Goal: Task Accomplishment & Management: Complete application form

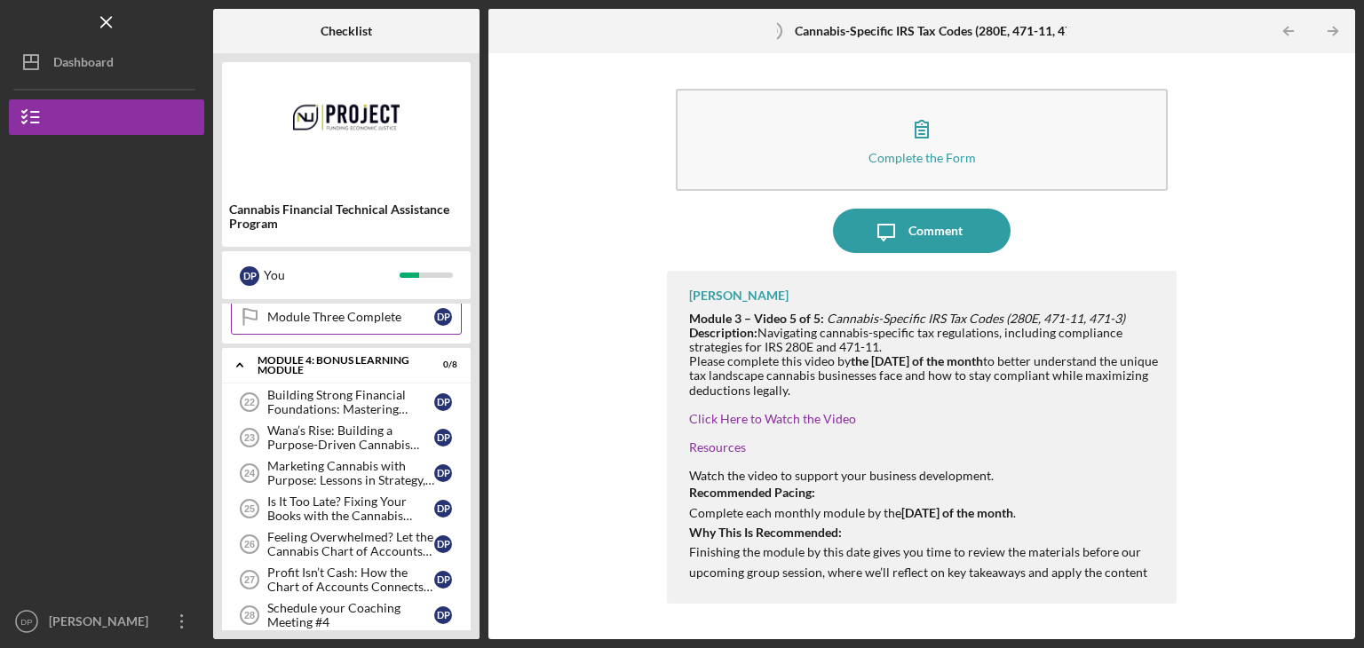
scroll to position [675, 0]
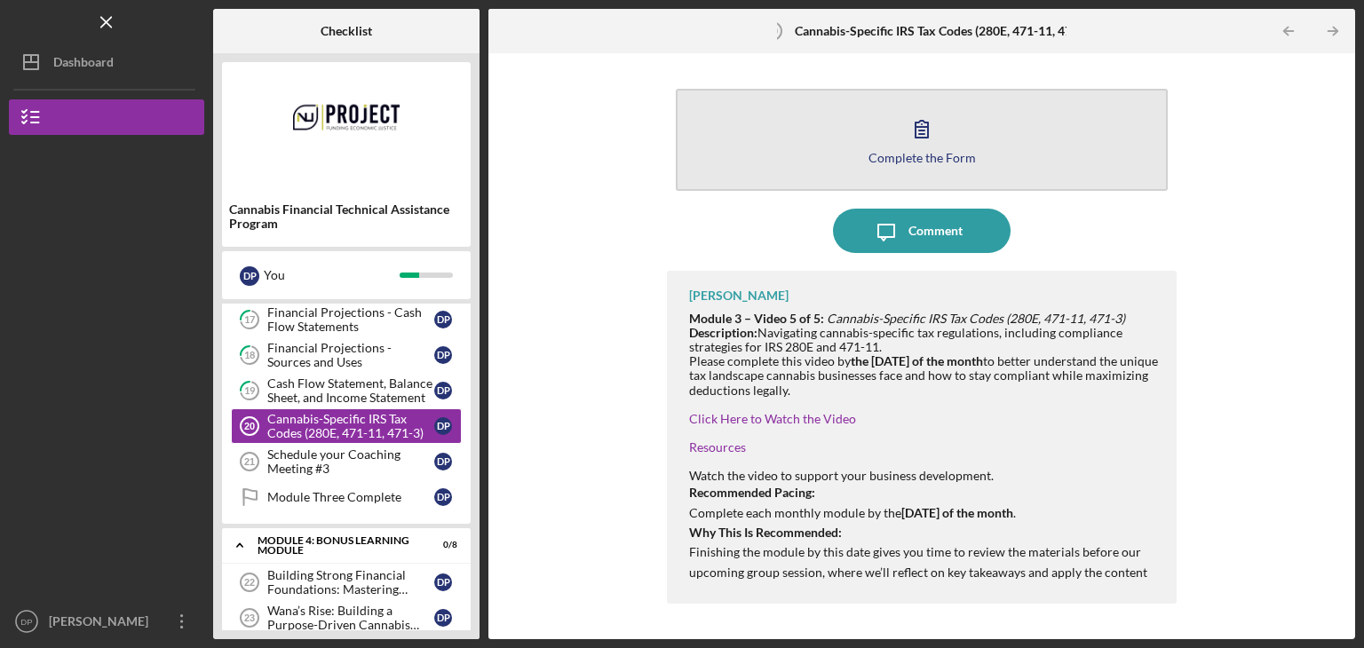
click at [923, 131] on icon "button" at bounding box center [922, 129] width 44 height 44
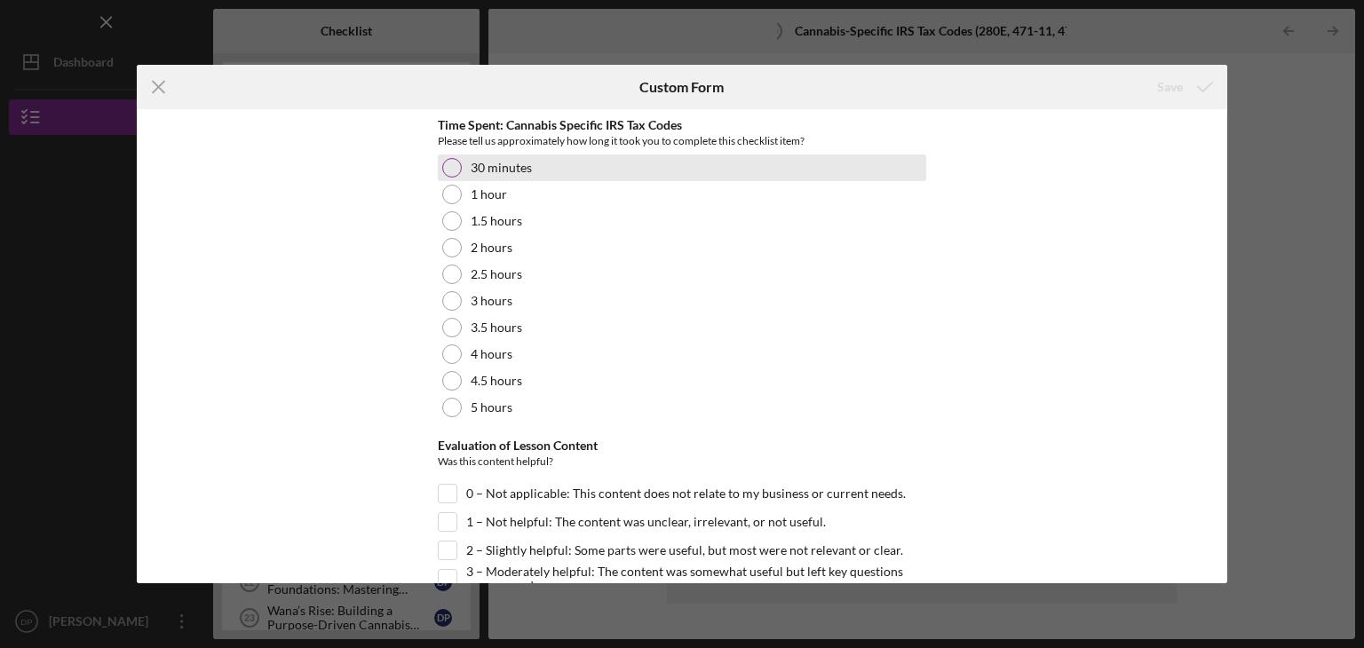
click at [442, 170] on div at bounding box center [452, 168] width 20 height 20
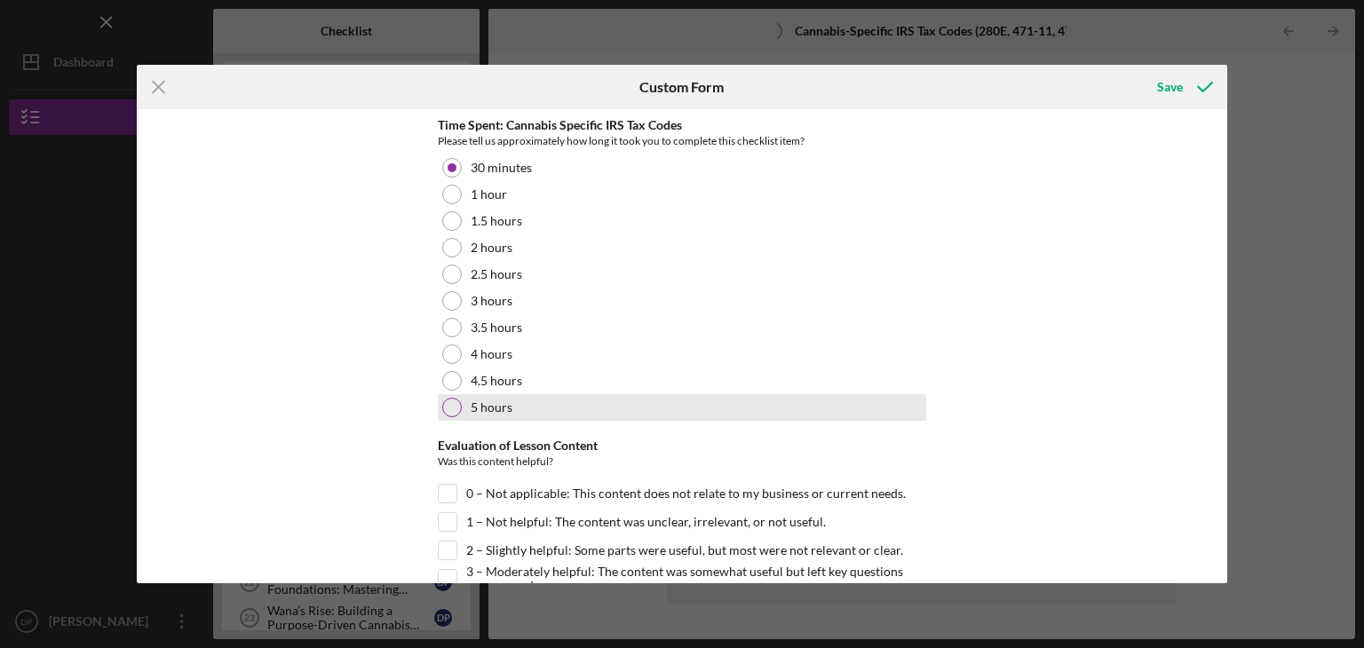
scroll to position [89, 0]
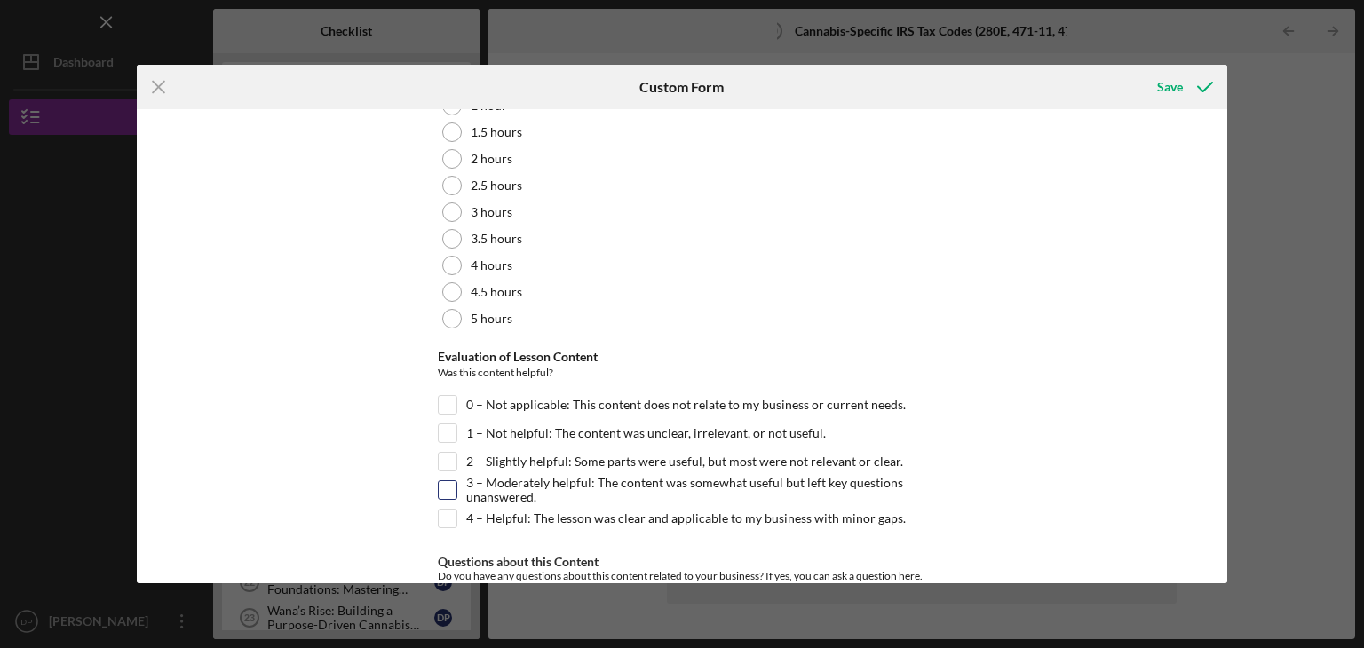
click at [447, 487] on input "3 – Moderately helpful: The content was somewhat useful but left key questions …" at bounding box center [448, 490] width 18 height 18
checkbox input "true"
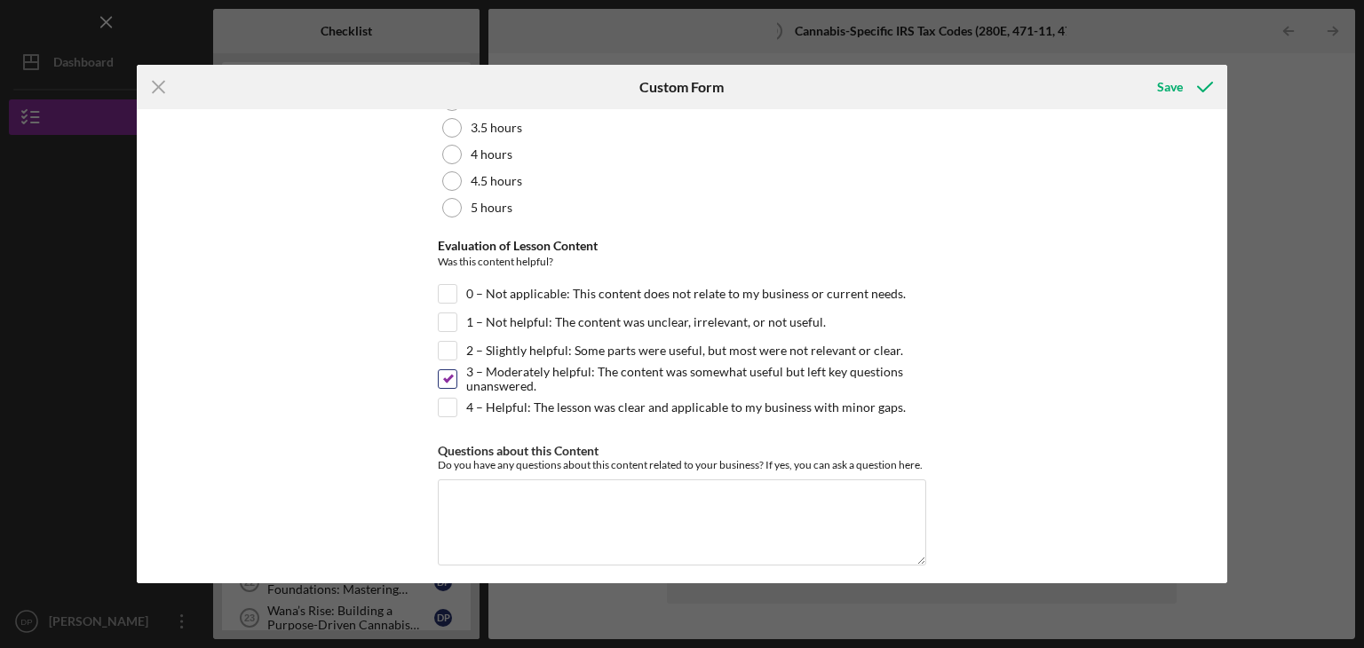
scroll to position [210, 0]
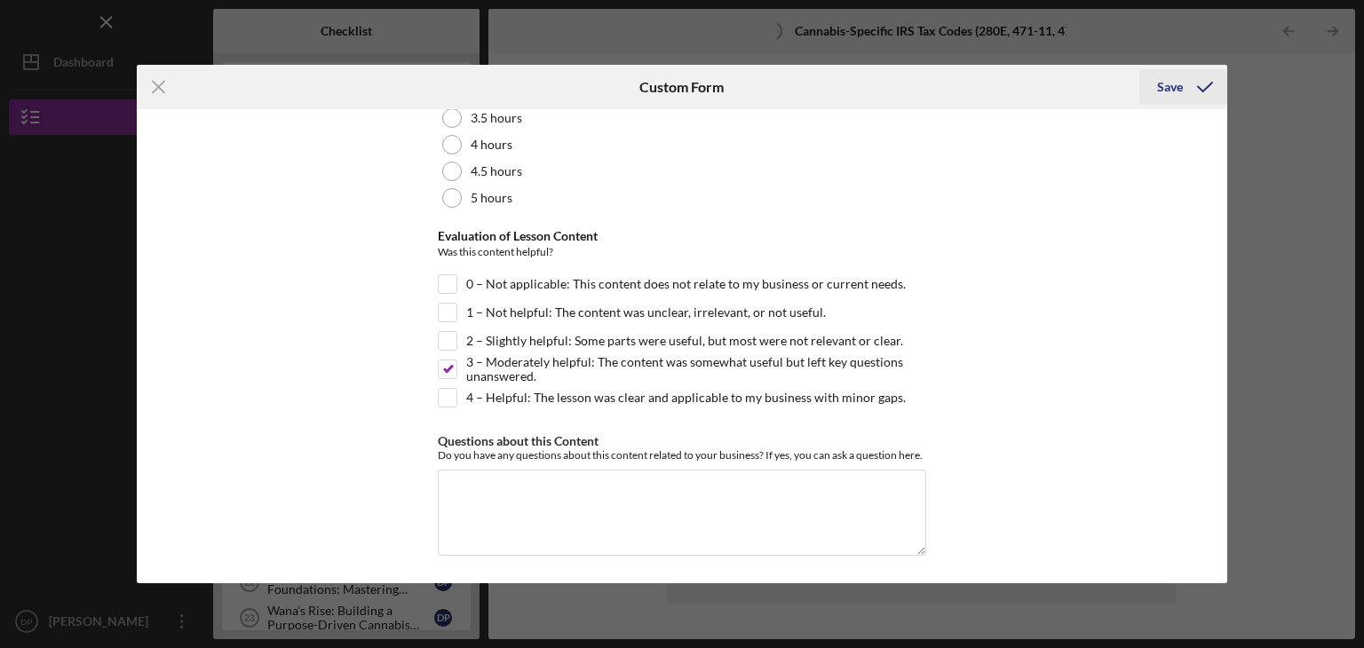
click at [1169, 83] on div "Save" at bounding box center [1170, 87] width 26 height 36
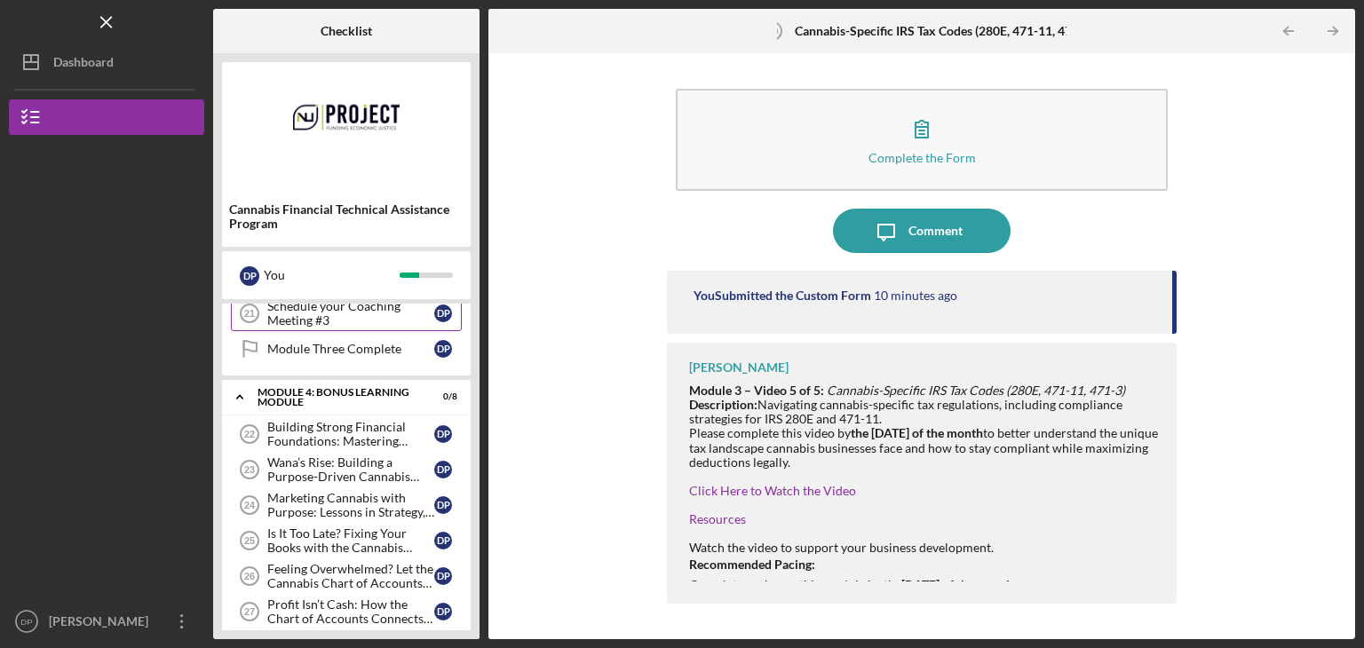
scroll to position [852, 0]
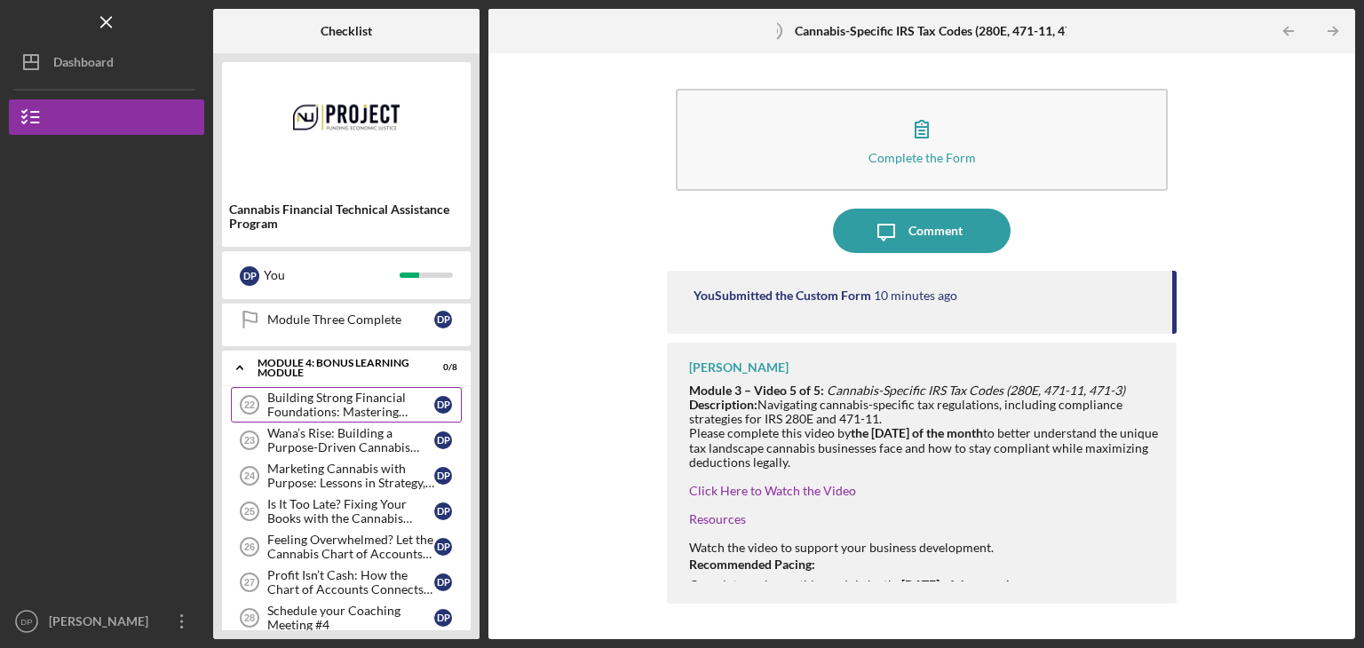
click at [340, 395] on div "Building Strong Financial Foundations: Mastering Projections, Cash Flow, and St…" at bounding box center [350, 405] width 167 height 28
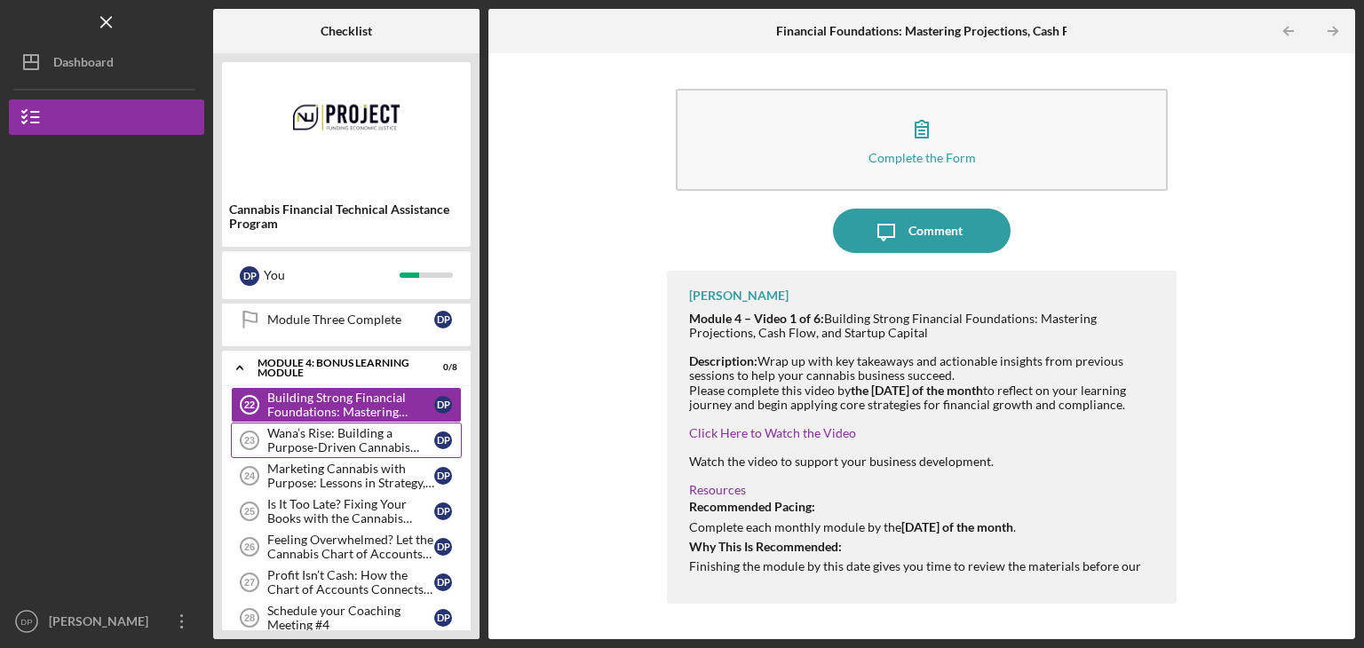
click at [326, 432] on div "Wana’s Rise: Building a Purpose-Driven Cannabis Brand" at bounding box center [350, 440] width 167 height 28
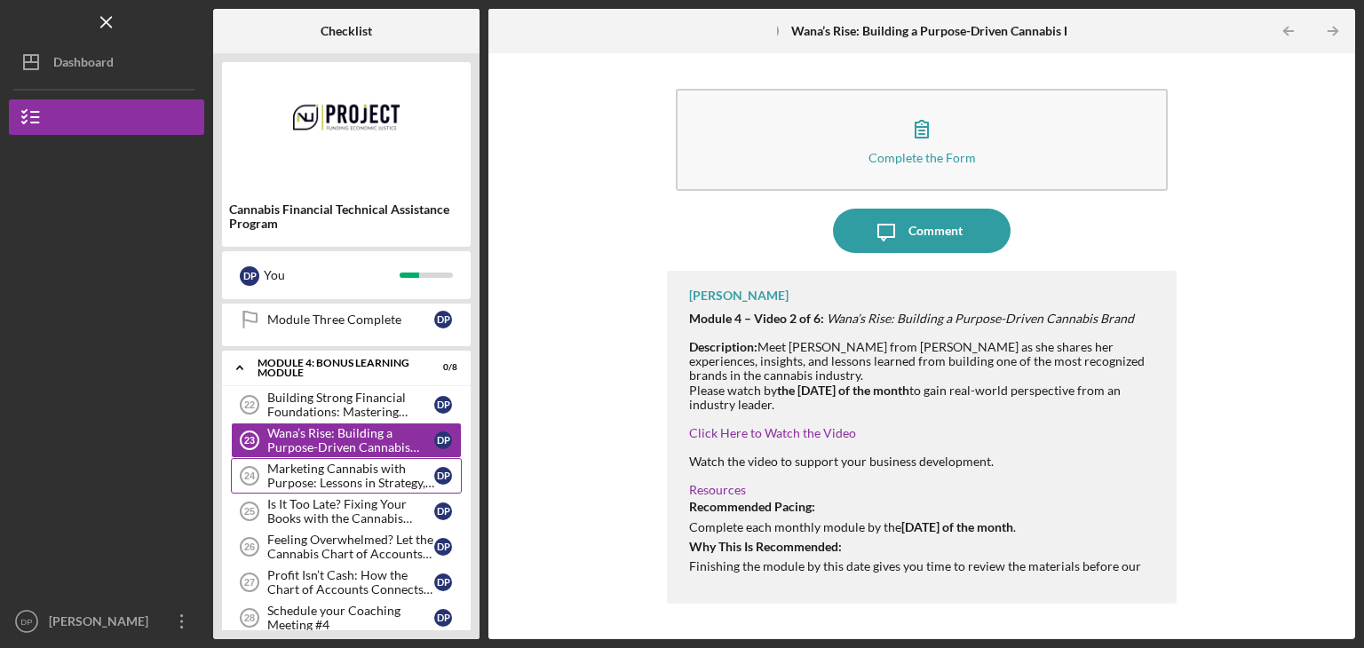
click at [316, 464] on div "Marketing Cannabis with Purpose: Lessons in Strategy, Storytelling, and Scale" at bounding box center [350, 476] width 167 height 28
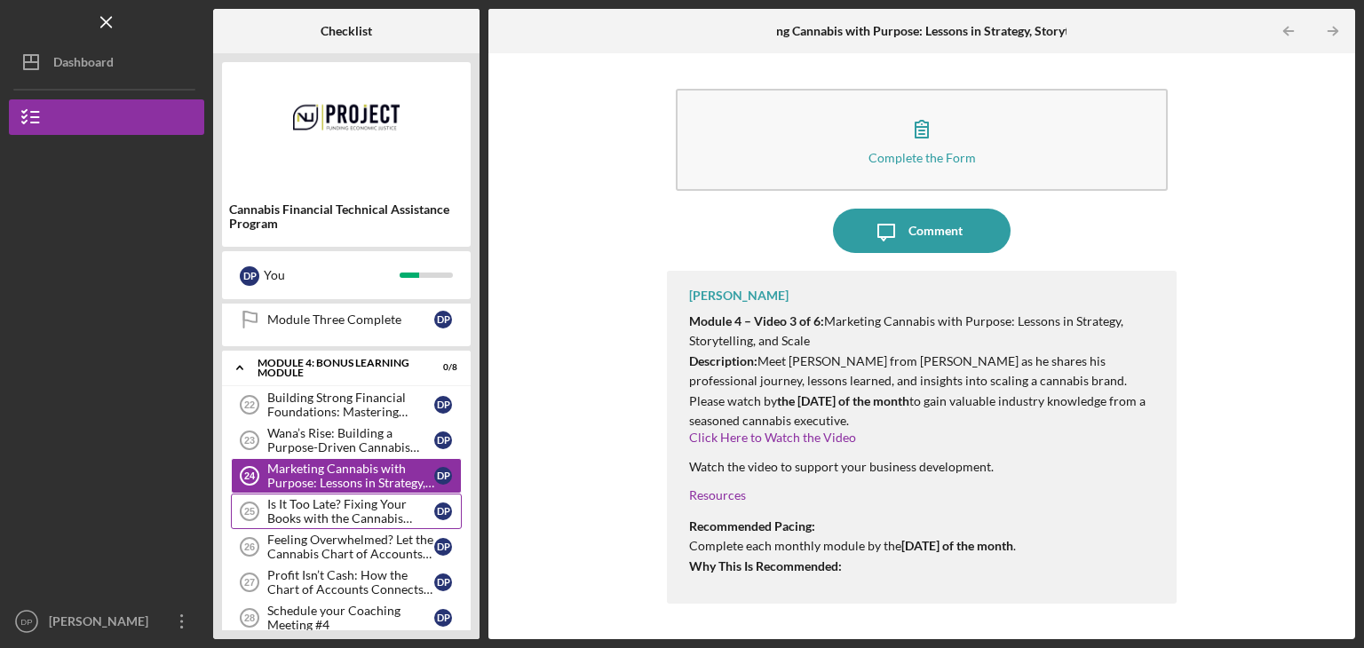
click at [302, 508] on div "Is It Too Late? Fixing Your Books with the Cannabis Chart of Accounts" at bounding box center [350, 511] width 167 height 28
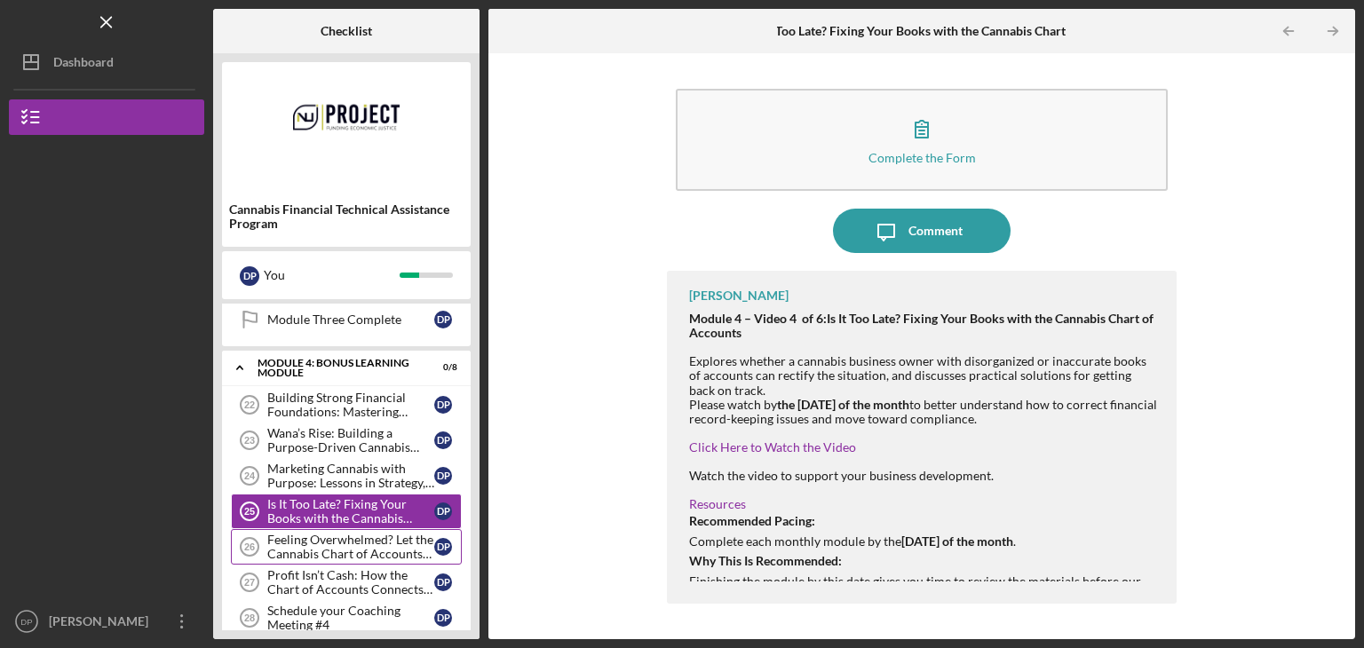
click at [291, 541] on div "Feeling Overwhelmed? Let the Cannabis Chart of Accounts Be Your First Step" at bounding box center [350, 547] width 167 height 28
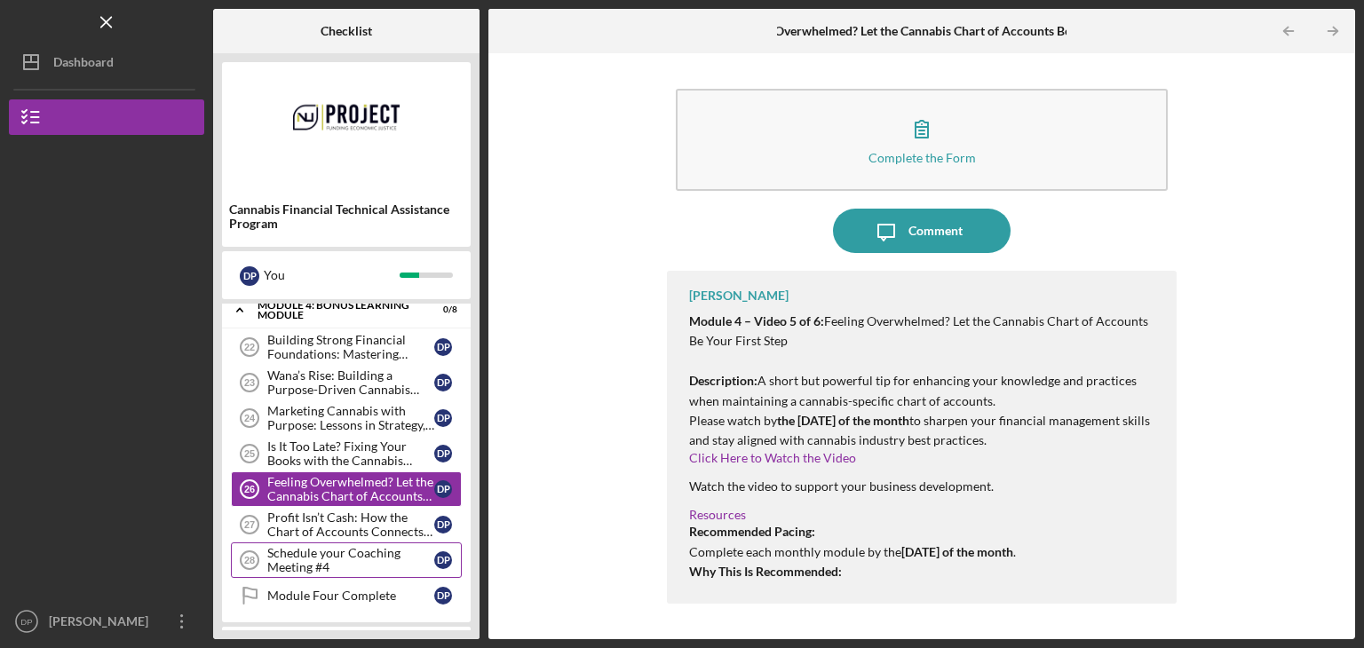
scroll to position [941, 0]
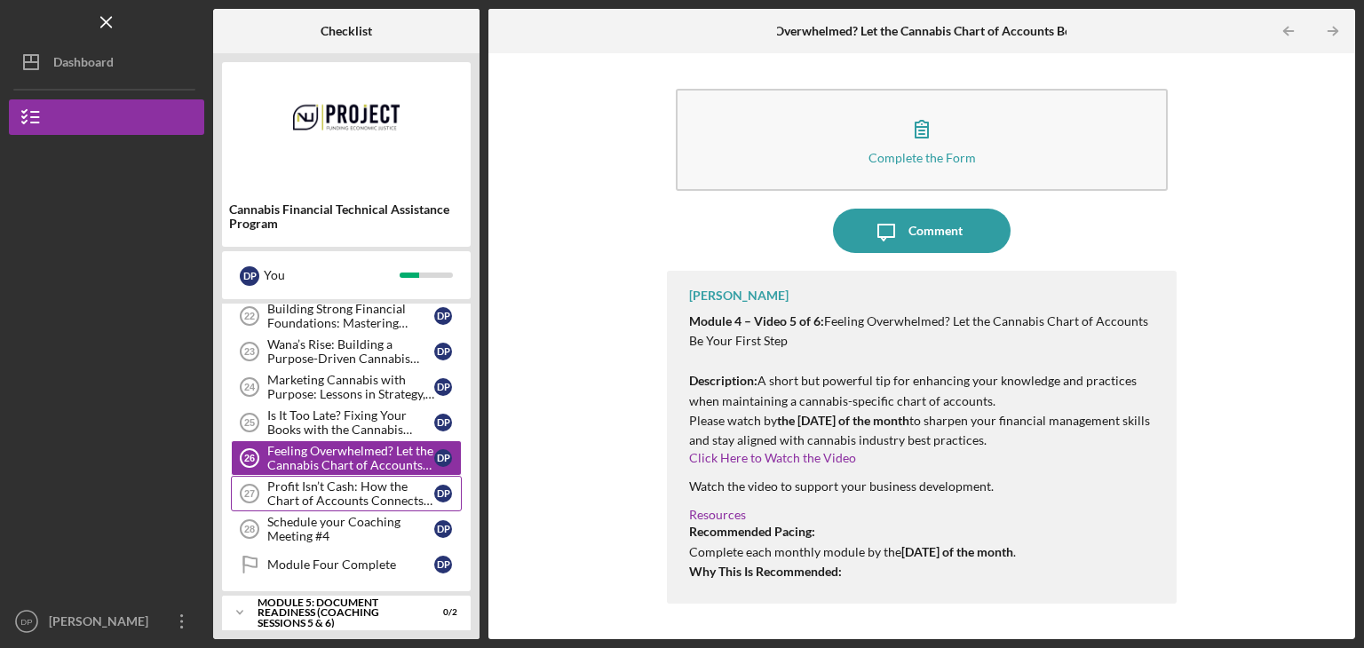
click at [335, 484] on div "Profit Isn’t Cash: How the Chart of Accounts Connects Your Sales to Reality" at bounding box center [350, 494] width 167 height 28
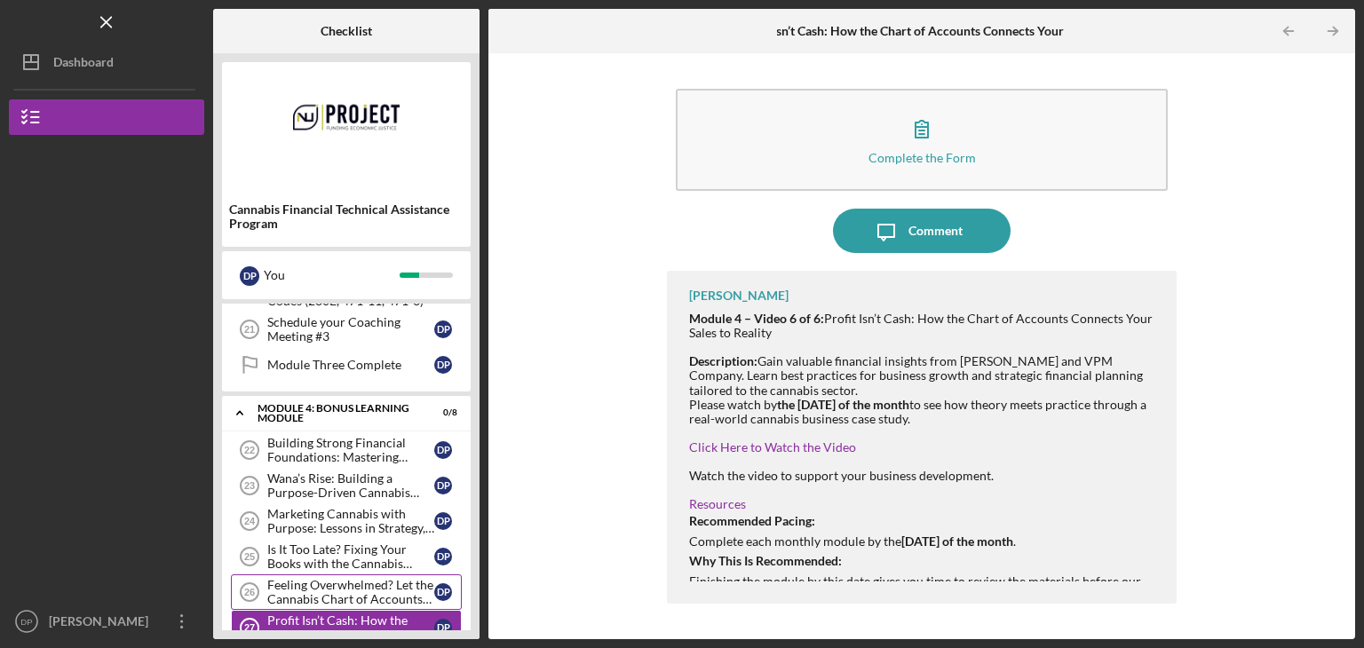
scroll to position [764, 0]
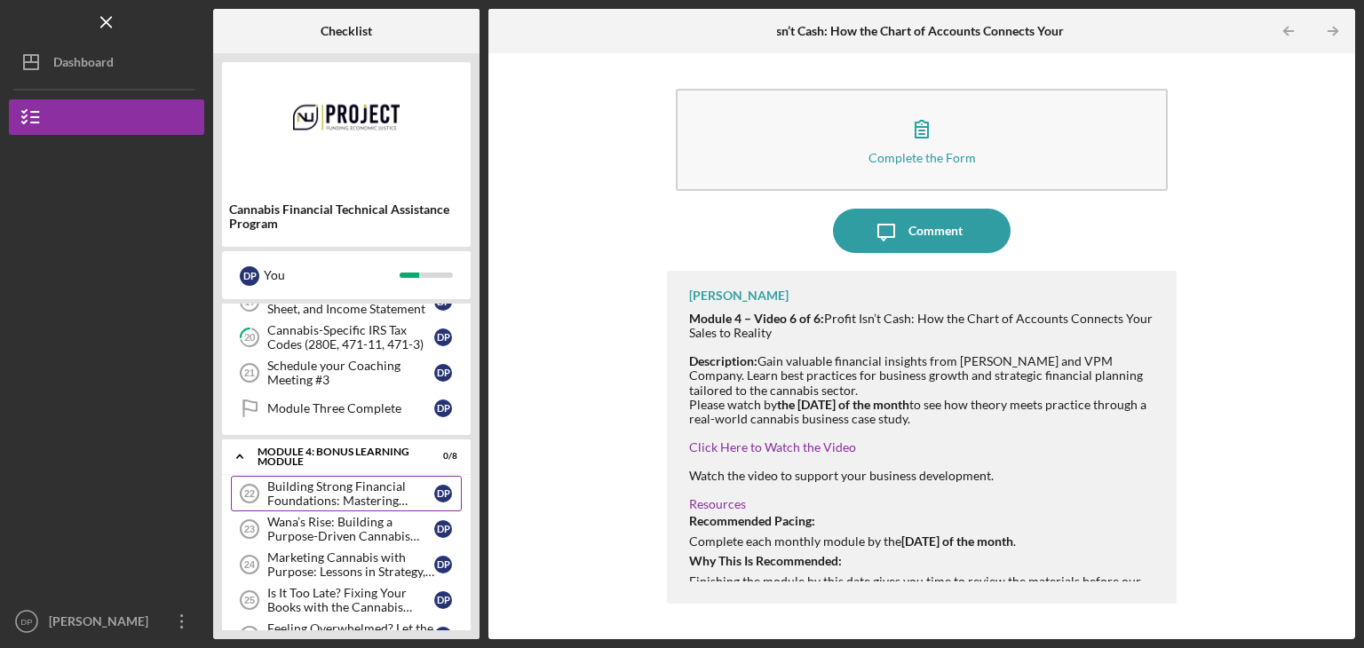
click at [365, 480] on div "Building Strong Financial Foundations: Mastering Projections, Cash Flow, and St…" at bounding box center [350, 494] width 167 height 28
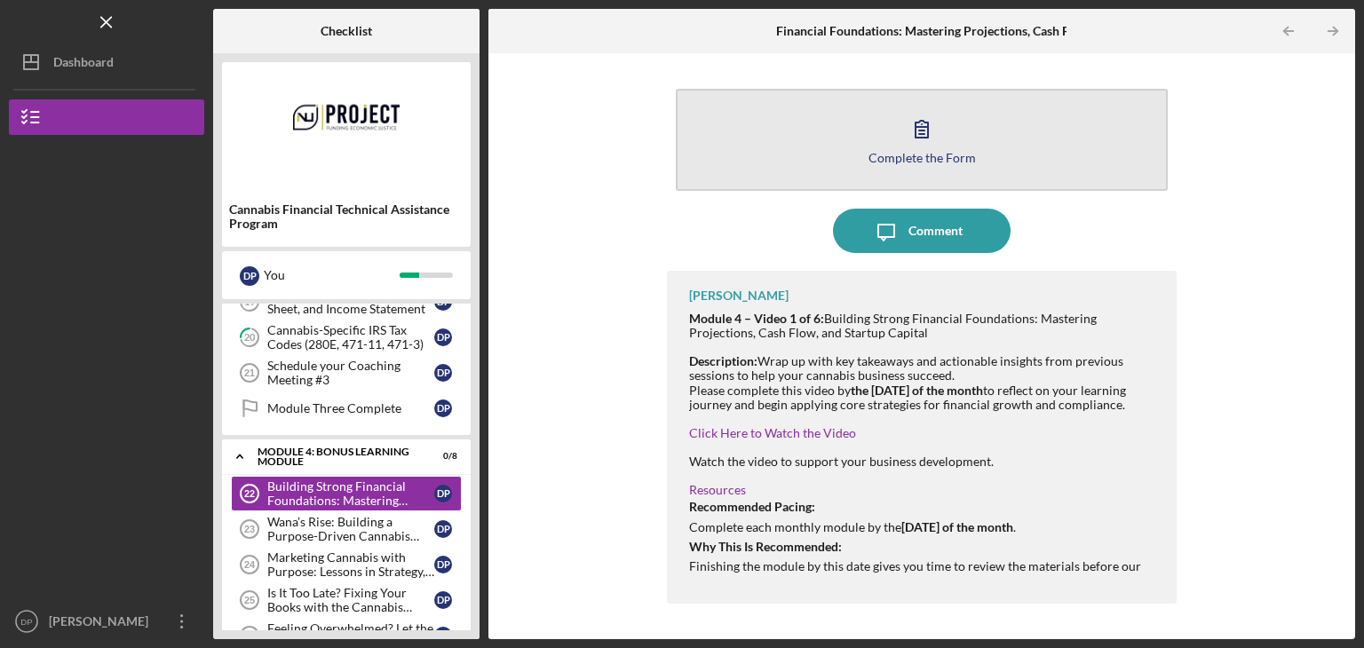
click at [898, 128] on button "Complete the Form Form" at bounding box center [922, 140] width 492 height 102
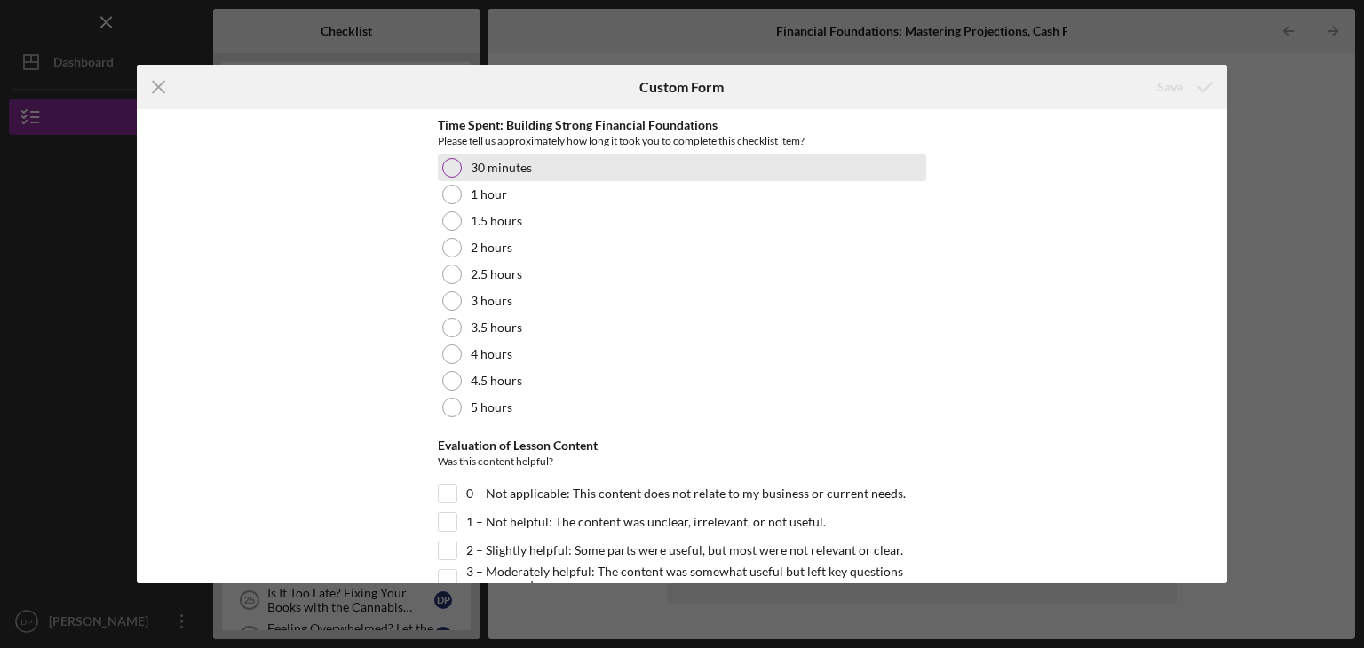
click at [452, 167] on div at bounding box center [452, 168] width 20 height 20
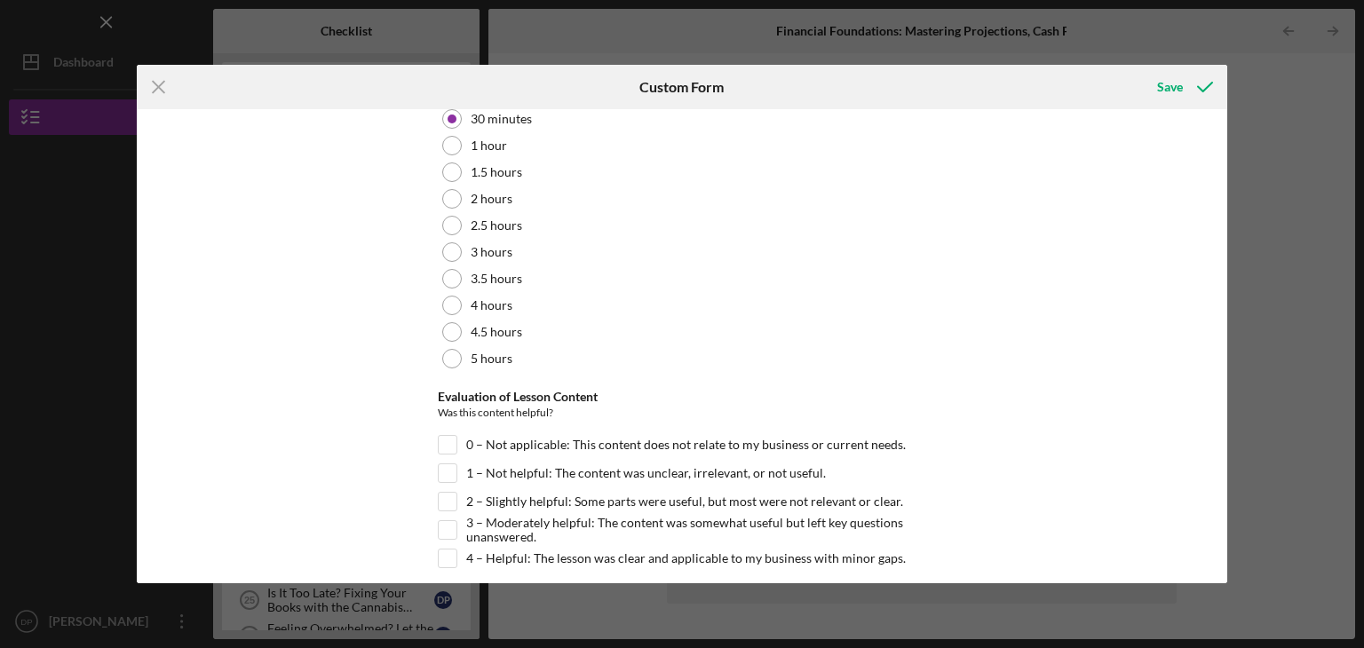
scroll to position [89, 0]
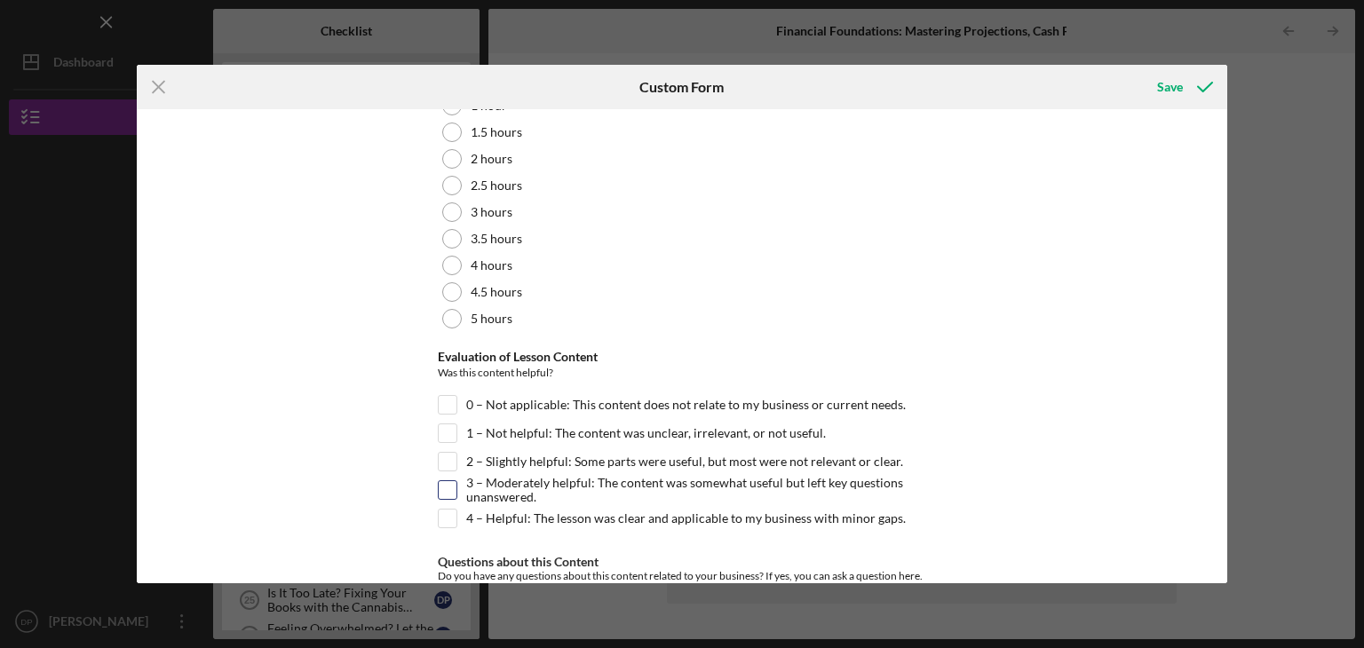
click at [447, 481] on input "3 – Moderately helpful: The content was somewhat useful but left key questions …" at bounding box center [448, 490] width 18 height 18
checkbox input "true"
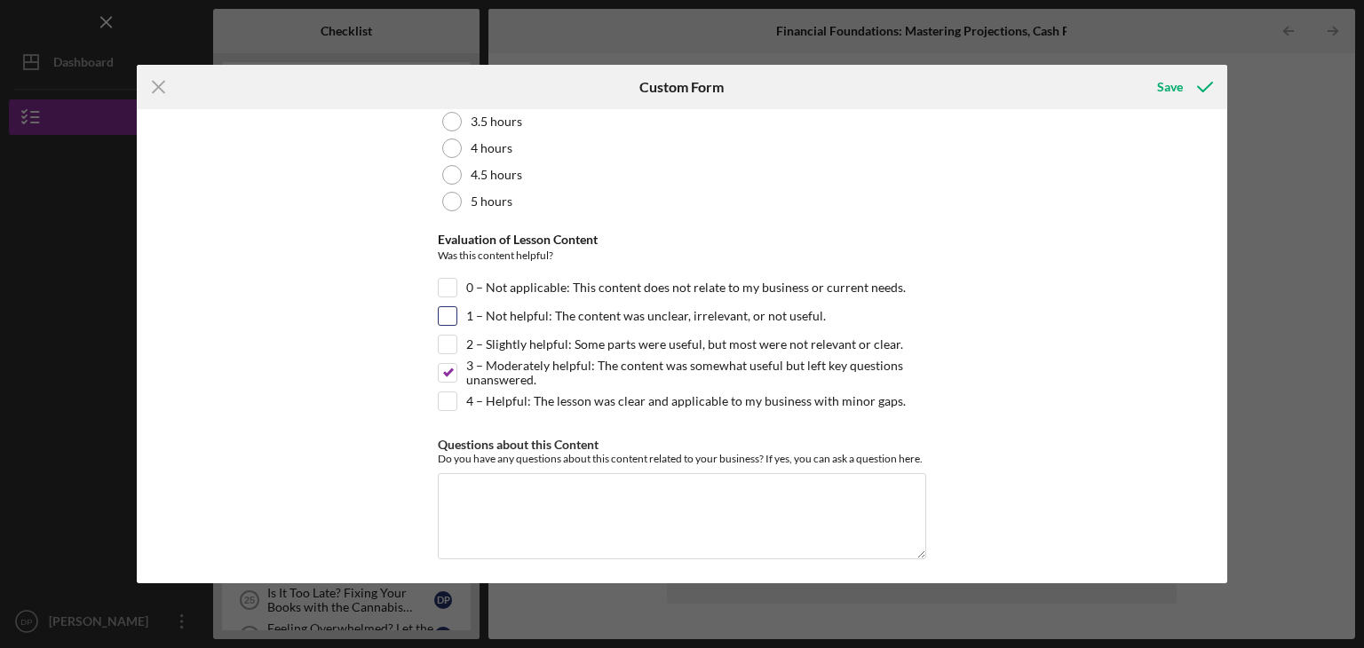
scroll to position [210, 0]
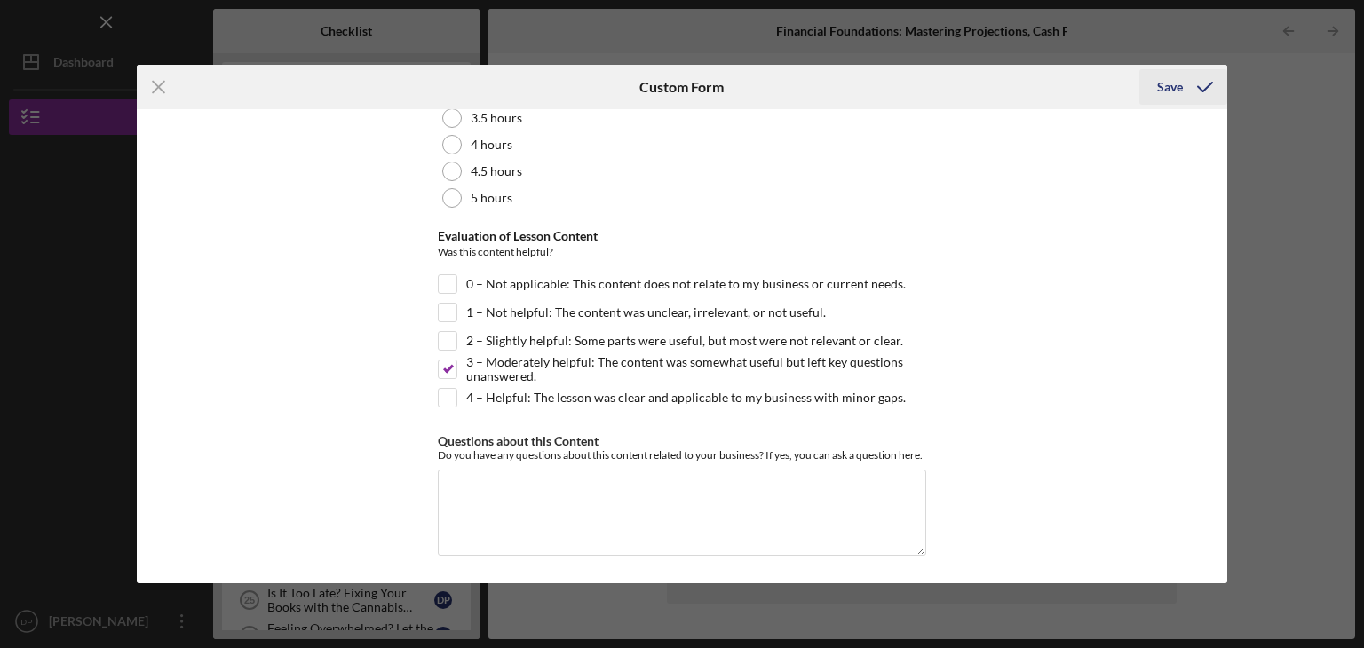
click at [1167, 83] on div "Save" at bounding box center [1170, 87] width 26 height 36
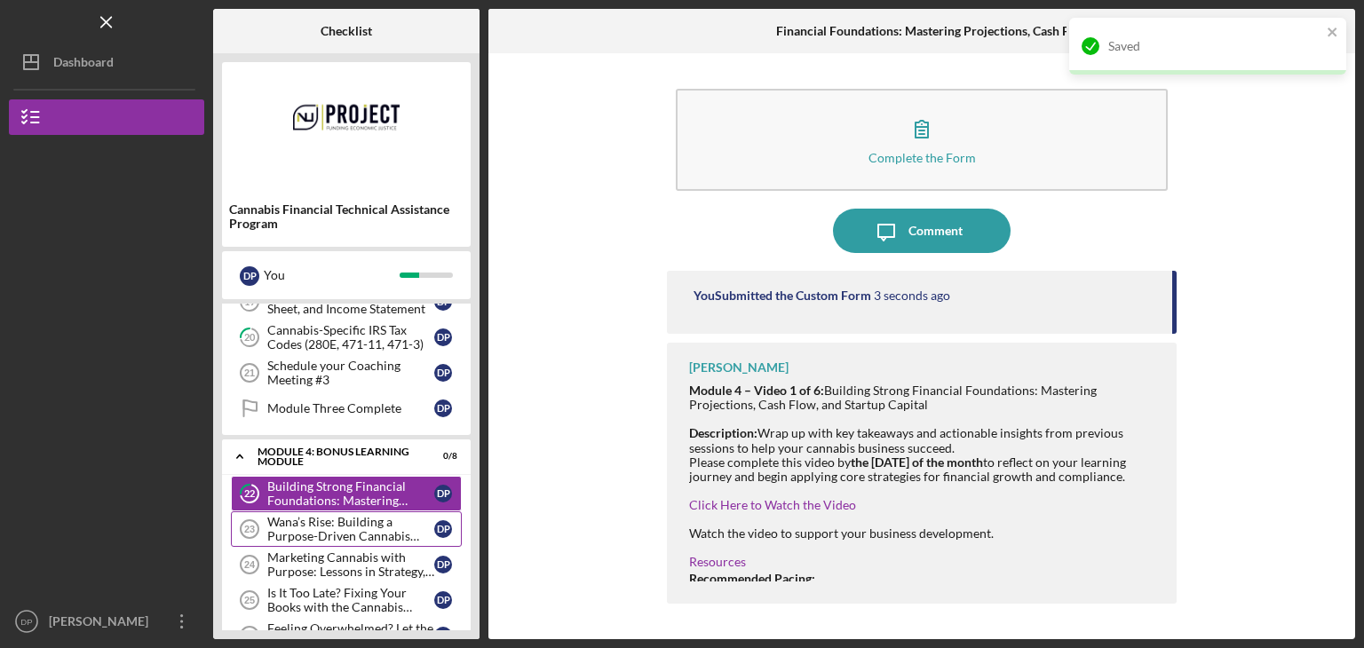
click at [312, 530] on div "Wana’s Rise: Building a Purpose-Driven Cannabis Brand" at bounding box center [350, 529] width 167 height 28
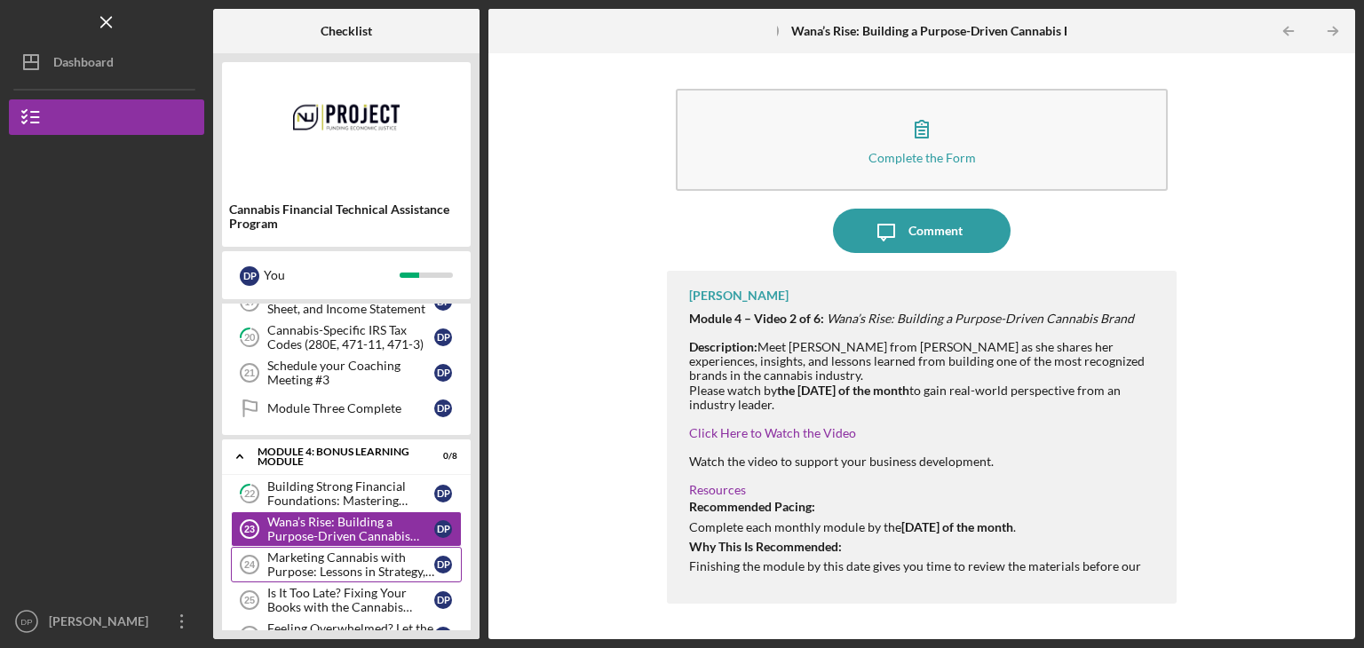
click at [341, 555] on div "Marketing Cannabis with Purpose: Lessons in Strategy, Storytelling, and Scale" at bounding box center [350, 565] width 167 height 28
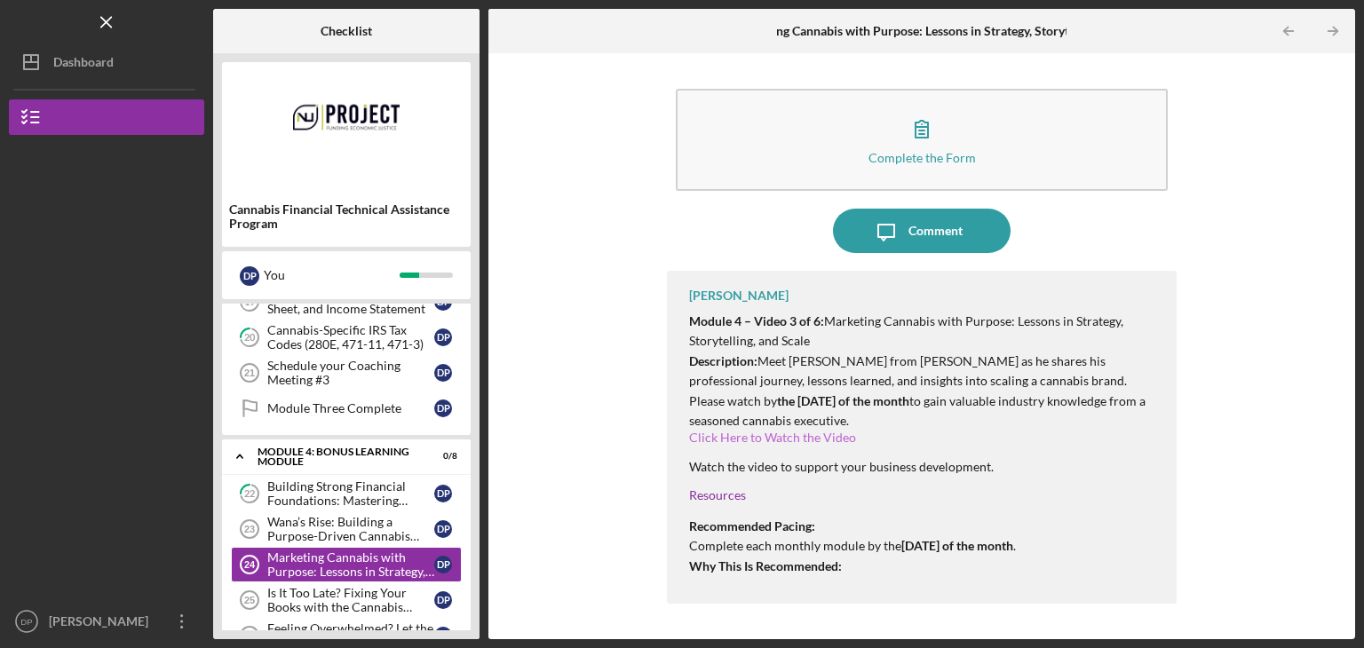
click at [759, 438] on link "Click Here to Watch the Video" at bounding box center [772, 437] width 167 height 15
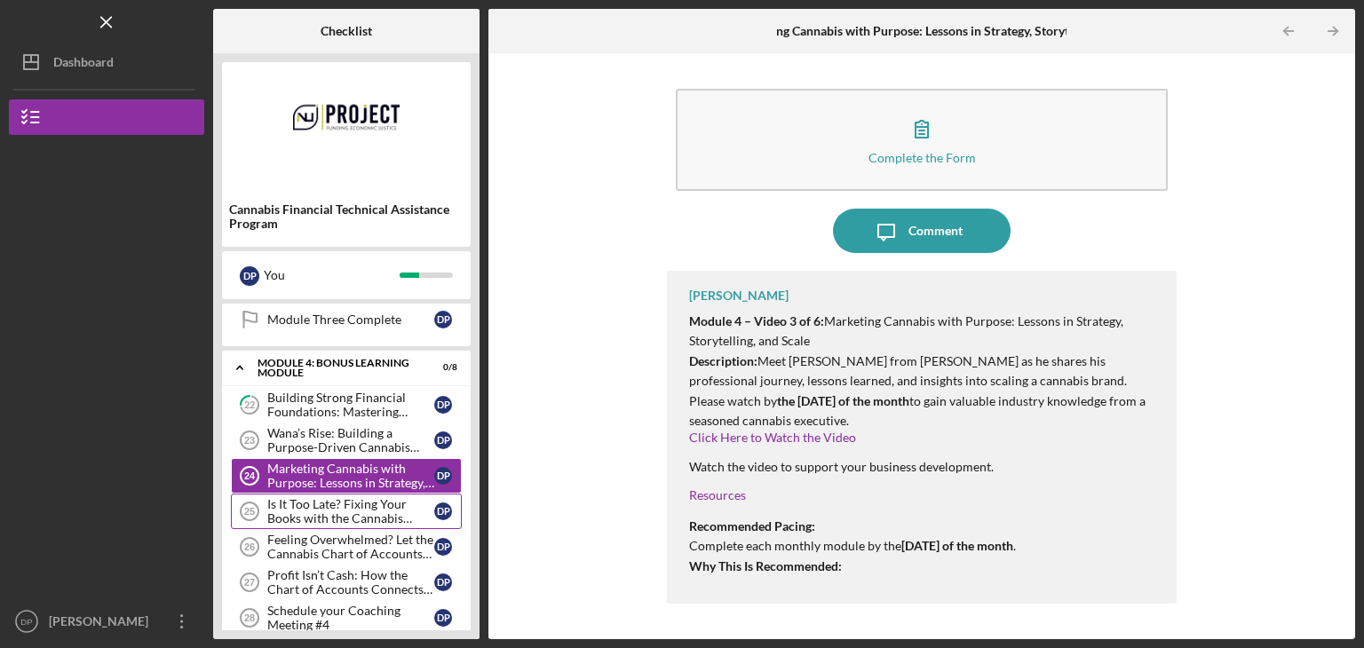
click at [310, 503] on div "Is It Too Late? Fixing Your Books with the Cannabis Chart of Accounts" at bounding box center [350, 511] width 167 height 28
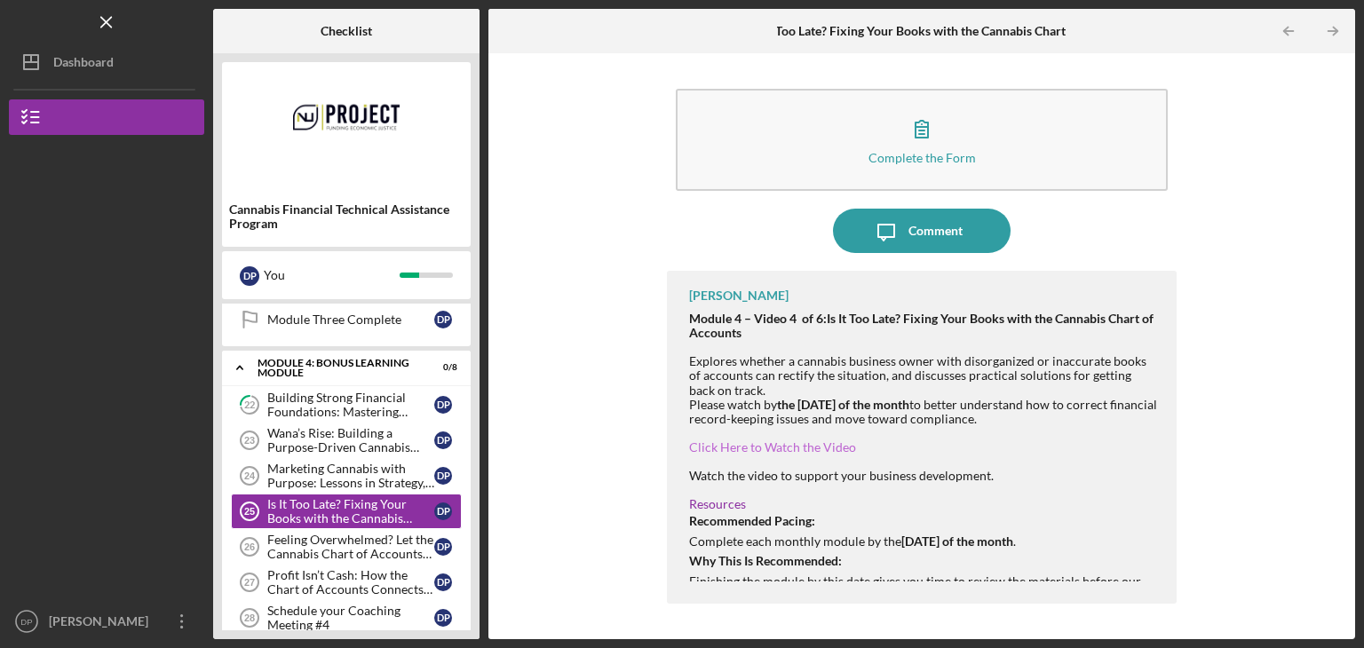
click at [771, 447] on link "Click Here to Watch the Video" at bounding box center [772, 447] width 167 height 15
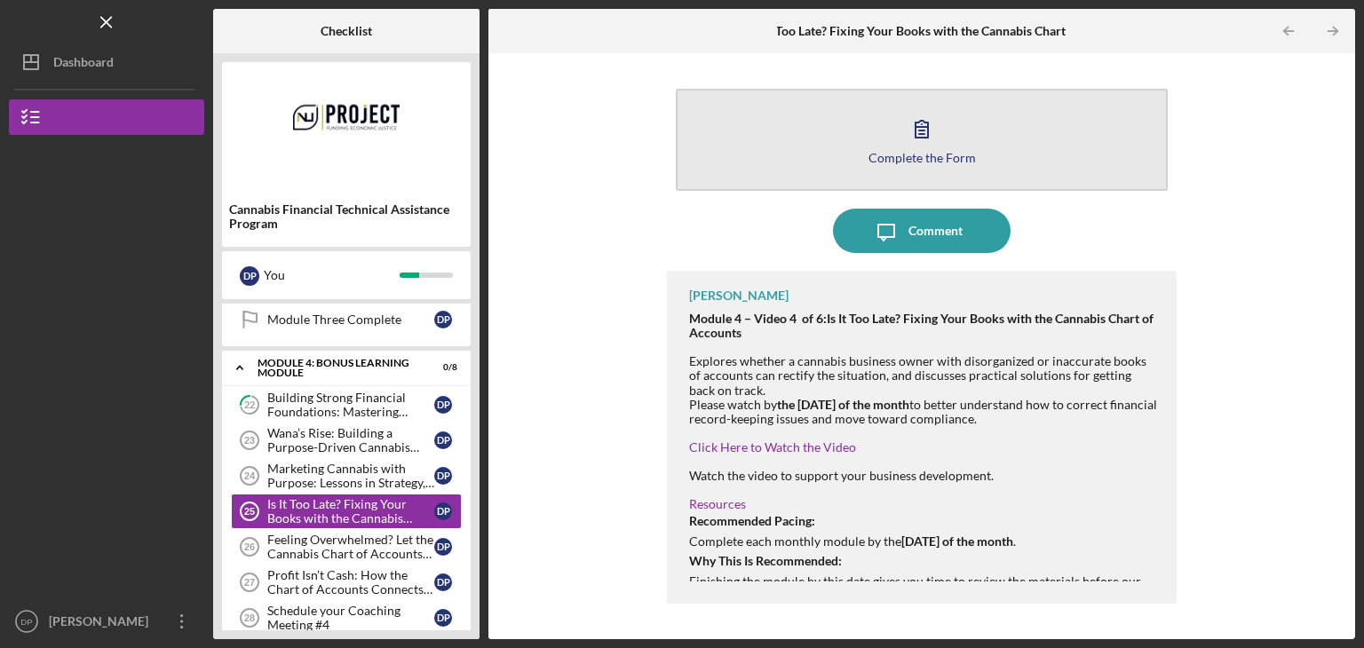
click at [926, 151] on div "Complete the Form" at bounding box center [921, 157] width 107 height 13
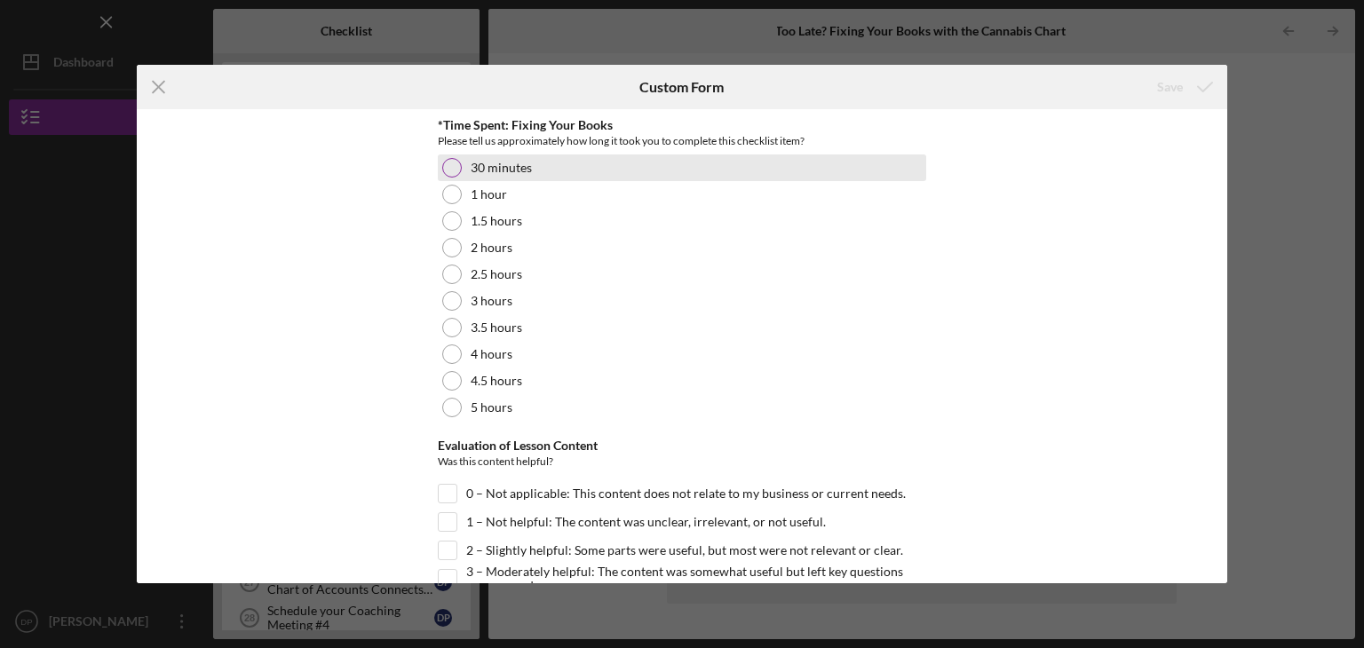
click at [462, 171] on div "30 minutes" at bounding box center [682, 168] width 488 height 27
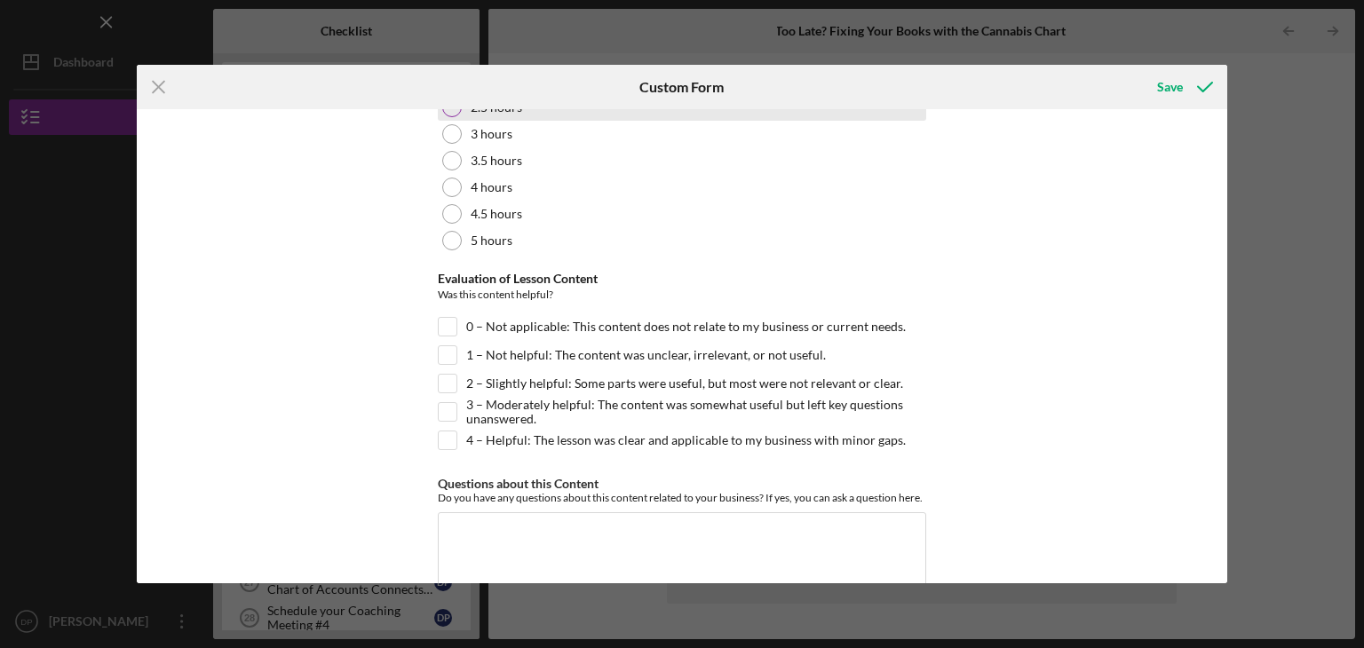
scroll to position [178, 0]
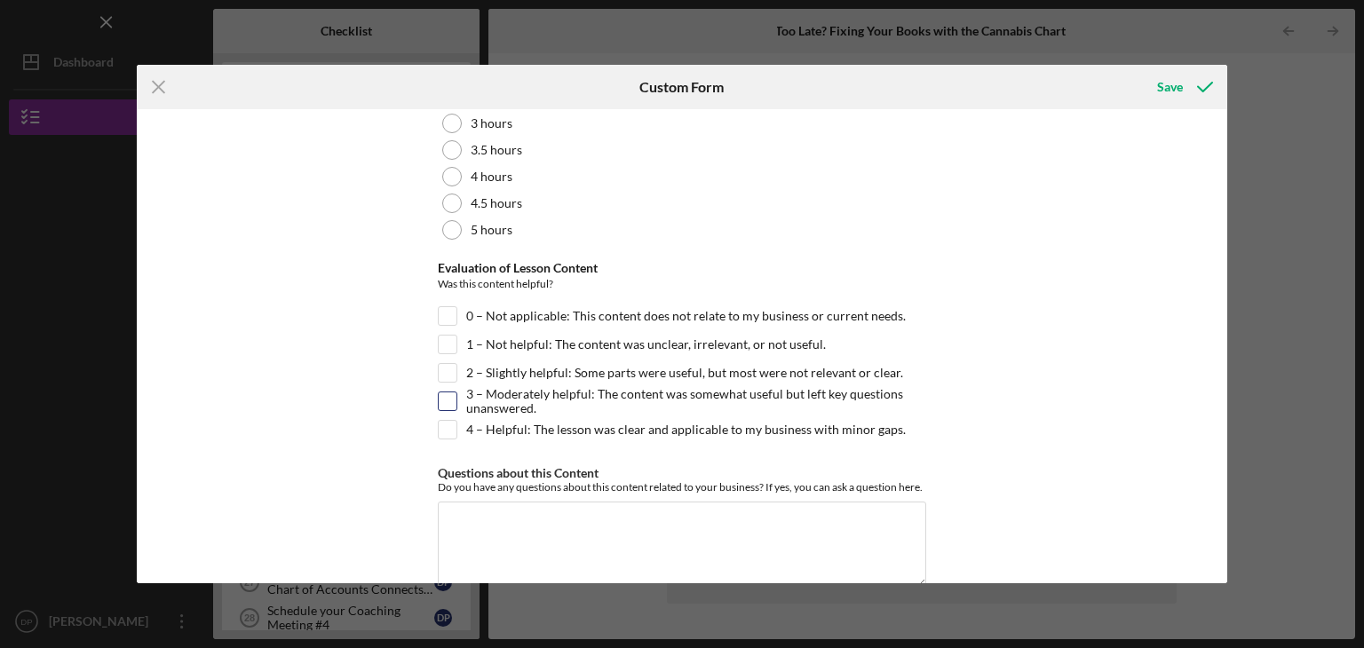
click at [442, 396] on input "3 – Moderately helpful: The content was somewhat useful but left key questions …" at bounding box center [448, 401] width 18 height 18
checkbox input "true"
click at [1162, 79] on div "Save" at bounding box center [1170, 87] width 26 height 36
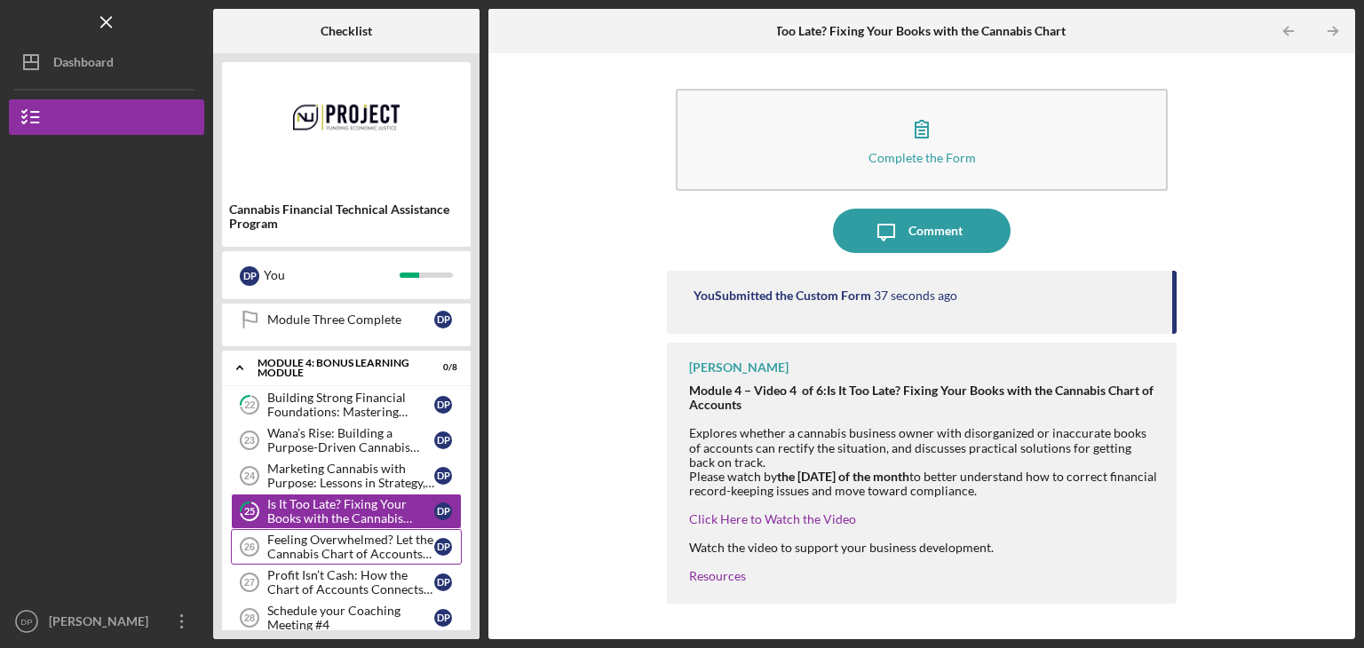
click at [329, 533] on div "Feeling Overwhelmed? Let the Cannabis Chart of Accounts Be Your First Step" at bounding box center [350, 547] width 167 height 28
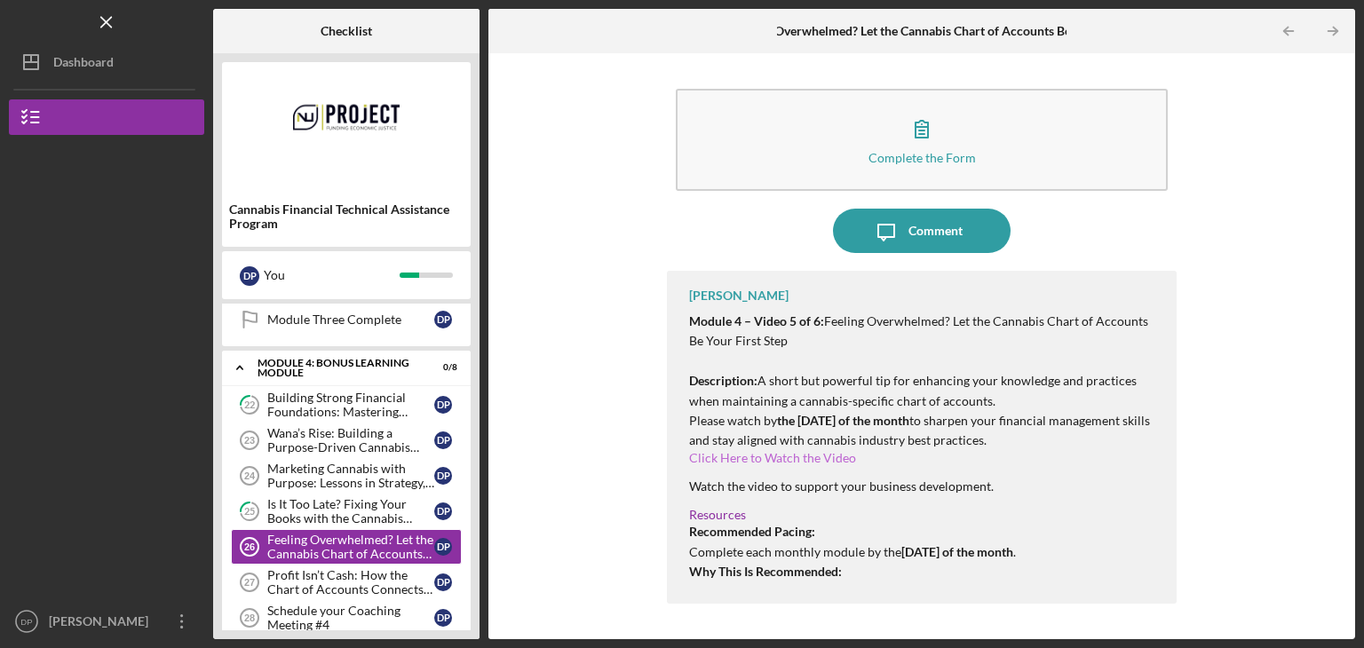
click at [787, 461] on link "Click Here to Watch the Video" at bounding box center [772, 457] width 167 height 15
